Goal: Check status: Check status

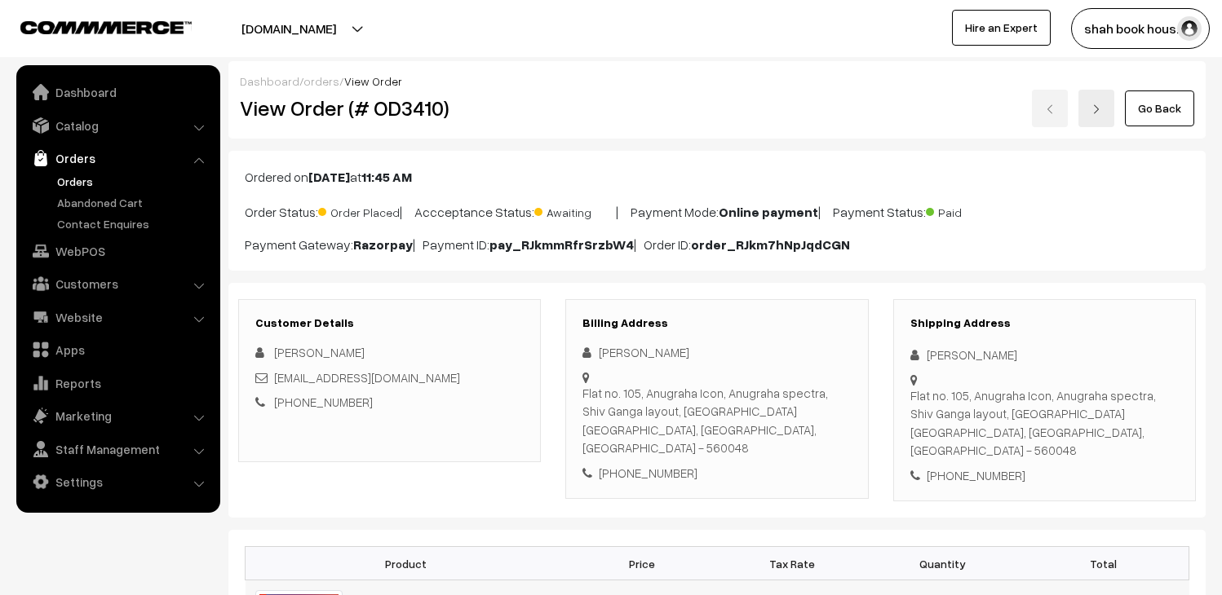
scroll to position [181, 0]
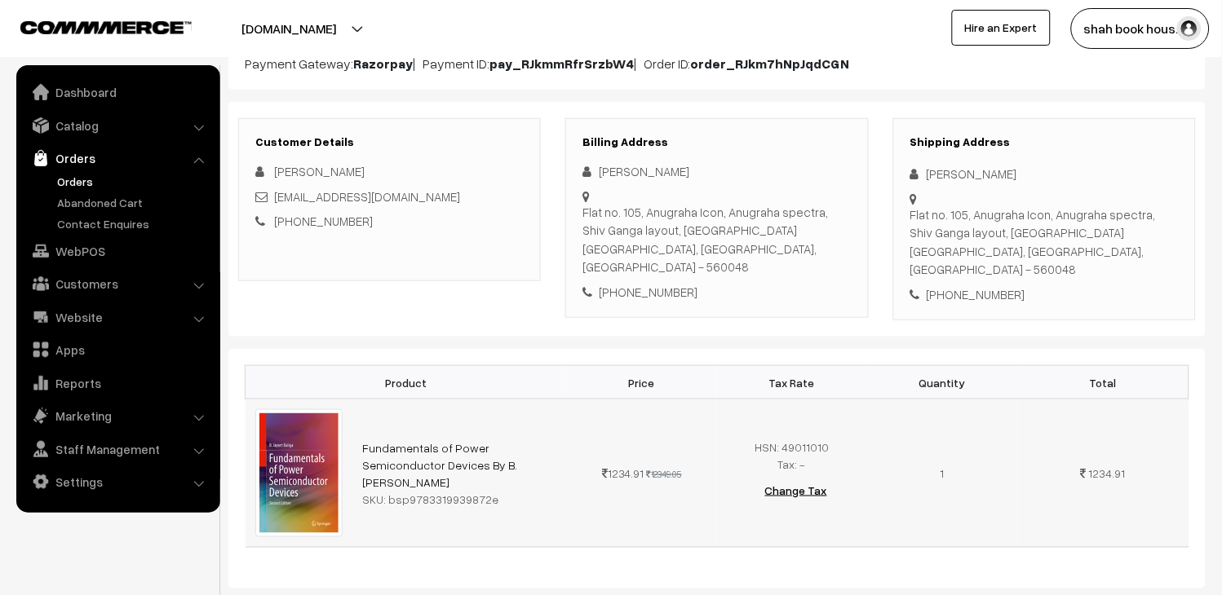
click at [445, 491] on div "SKU: bsp9783319939872e" at bounding box center [459, 499] width 195 height 17
click at [526, 462] on td "Fundamentals of Power Semiconductor Devices By B. Jayant Baliga SKU: bsp9783319…" at bounding box center [459, 474] width 215 height 148
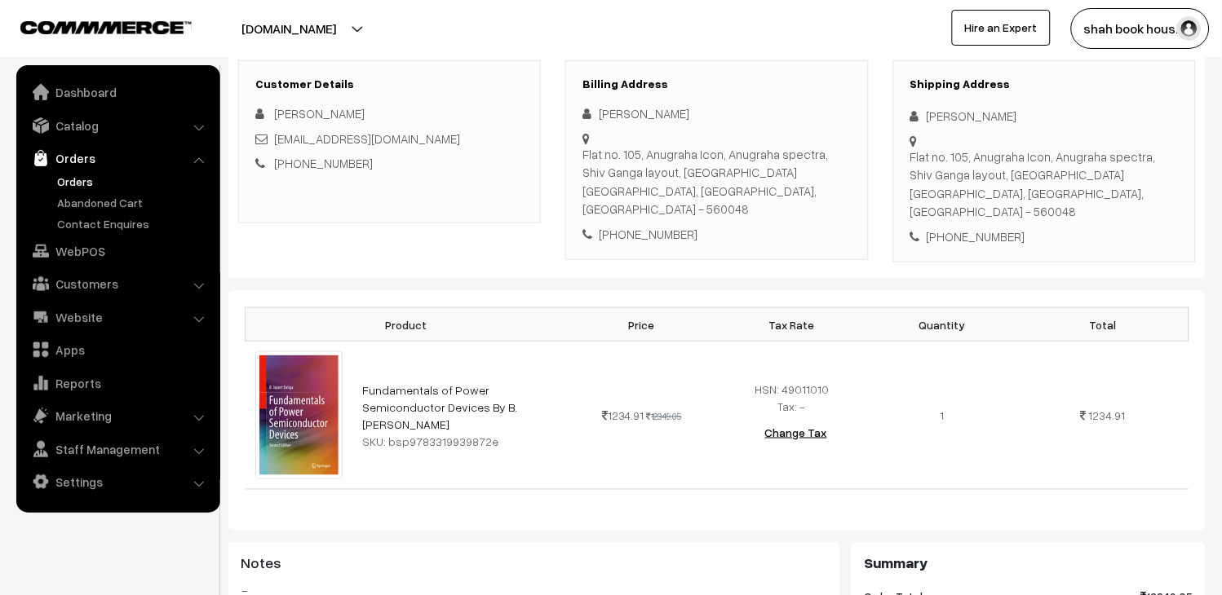
scroll to position [272, 0]
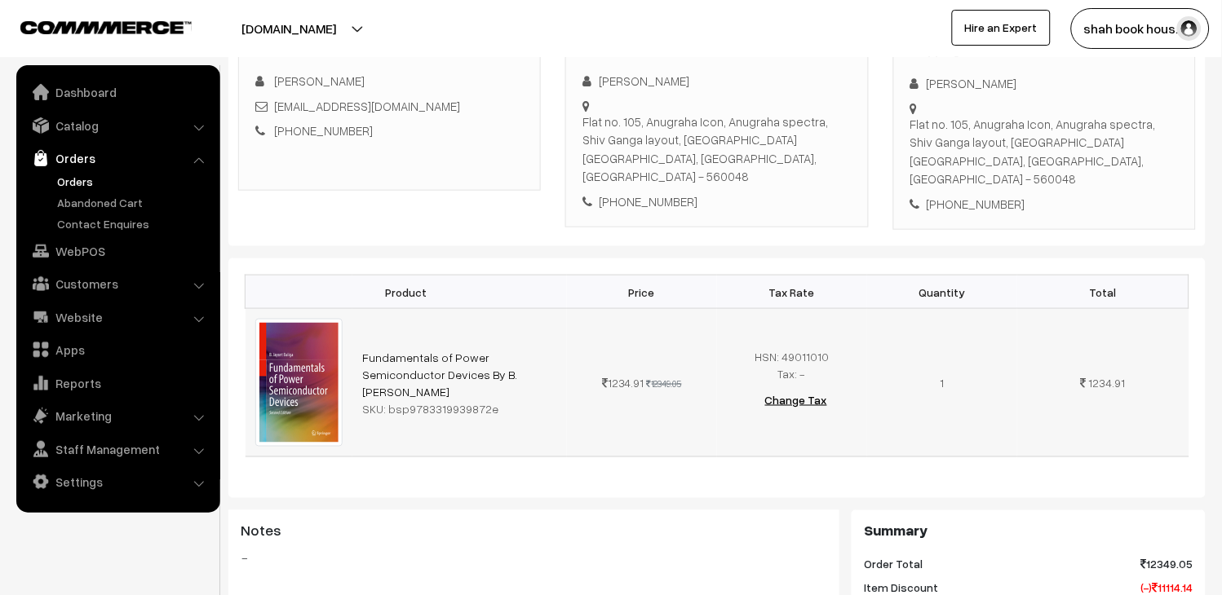
drag, startPoint x: 405, startPoint y: 378, endPoint x: 498, endPoint y: 389, distance: 93.6
click at [498, 400] on div "SKU: bsp9783319939872e" at bounding box center [459, 408] width 195 height 17
copy div "9783319939872e"
click at [700, 363] on td "1234.91 12349.05" at bounding box center [642, 383] width 150 height 148
click at [675, 378] on strike "12349.05" at bounding box center [664, 383] width 35 height 11
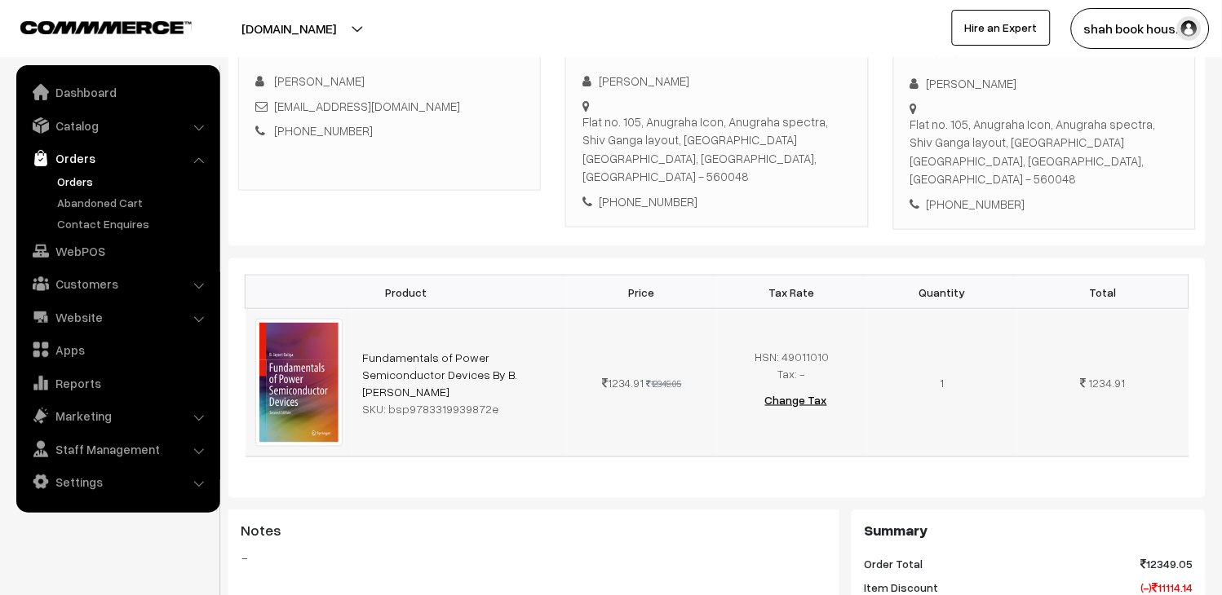
click at [675, 378] on strike "12349.05" at bounding box center [664, 383] width 35 height 11
click at [675, 389] on td "1234.91 12349.05" at bounding box center [642, 383] width 150 height 148
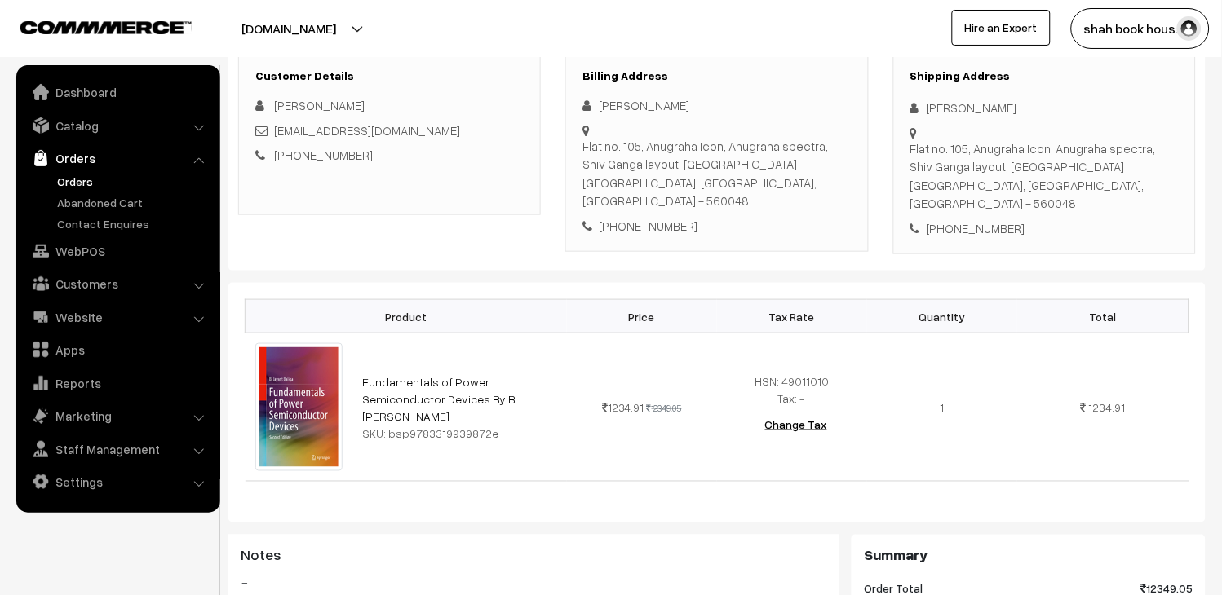
scroll to position [0, 0]
